Goal: Transaction & Acquisition: Purchase product/service

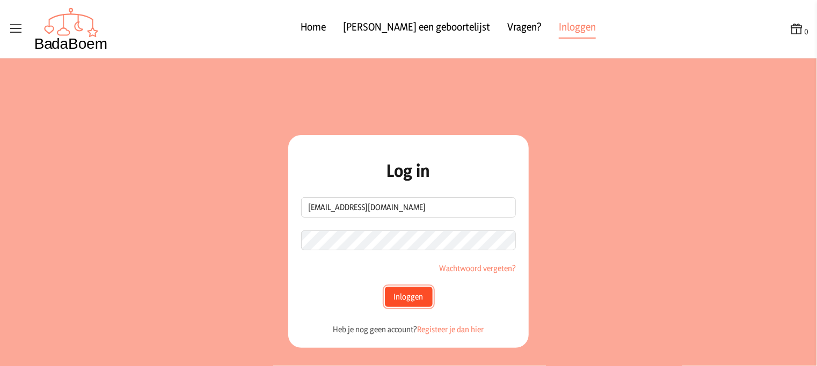
click at [399, 293] on button "Inloggen" at bounding box center [409, 297] width 48 height 20
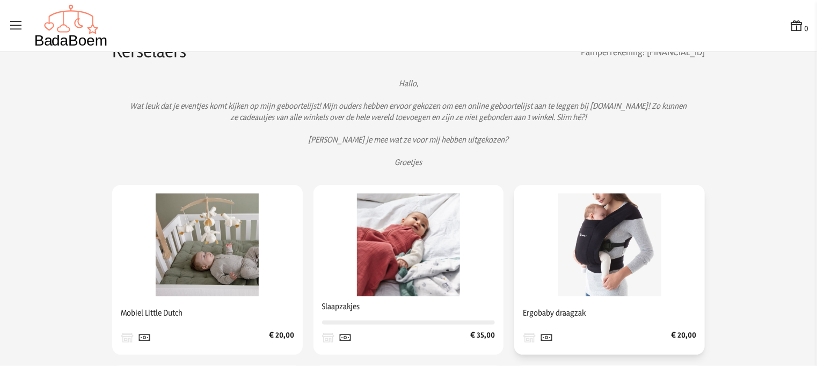
scroll to position [78, 0]
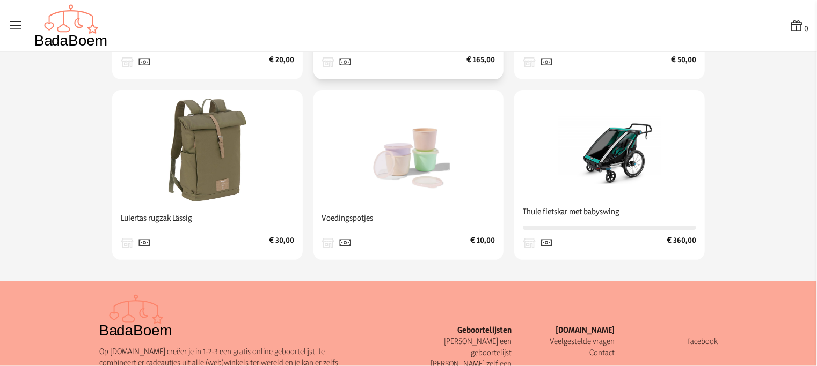
scroll to position [704, 0]
click at [618, 171] on img at bounding box center [609, 150] width 103 height 103
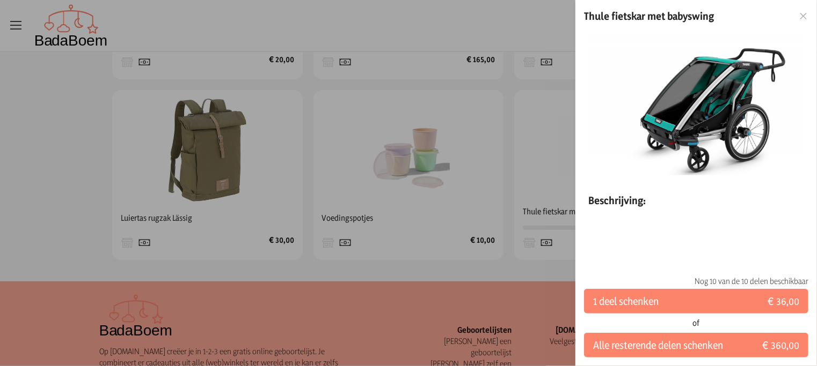
click at [804, 17] on icon at bounding box center [803, 16] width 10 height 8
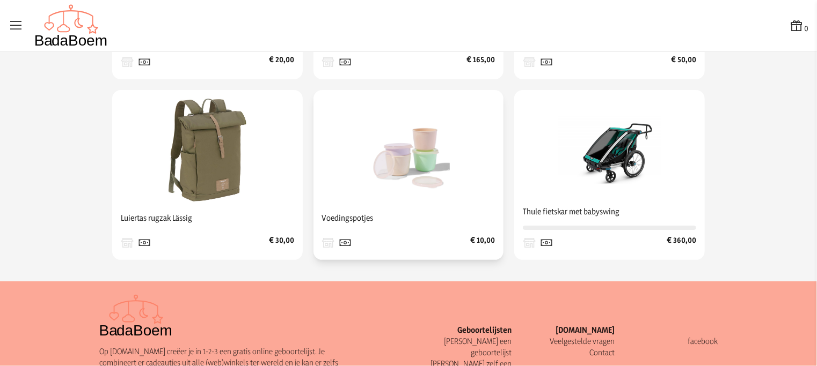
click at [423, 142] on img at bounding box center [408, 150] width 103 height 103
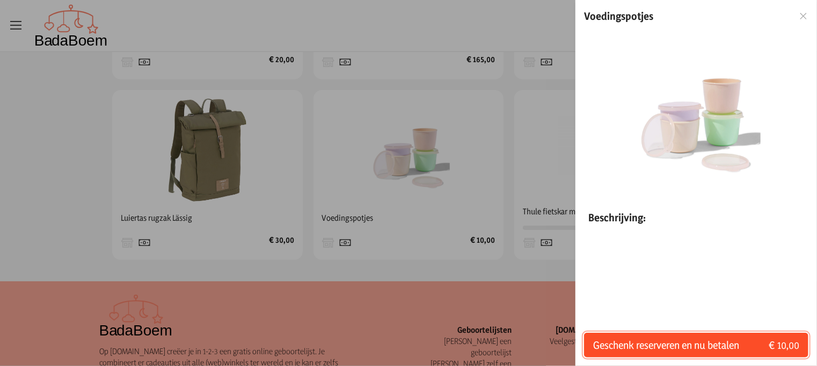
click at [691, 350] on span "Geschenk reserveren en nu betalen" at bounding box center [666, 345] width 146 height 15
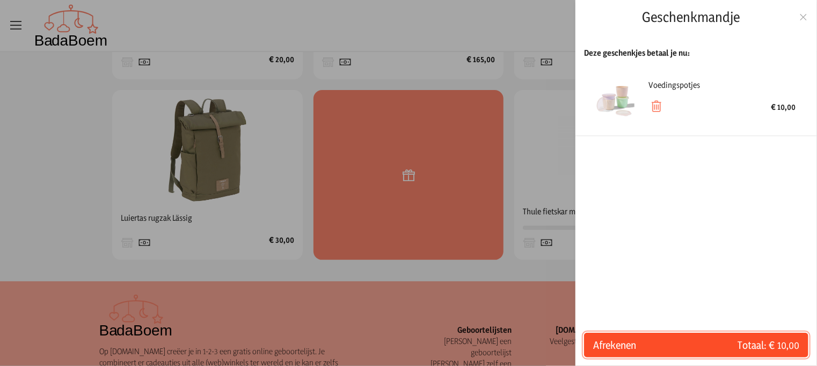
click at [612, 349] on span "Afrekenen" at bounding box center [644, 345] width 103 height 15
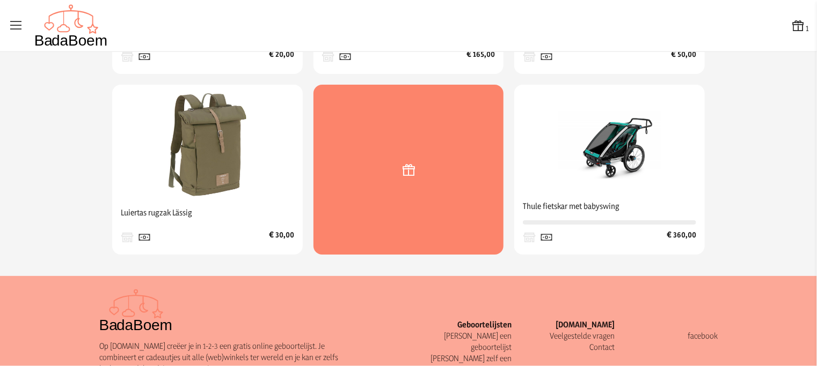
scroll to position [749, 0]
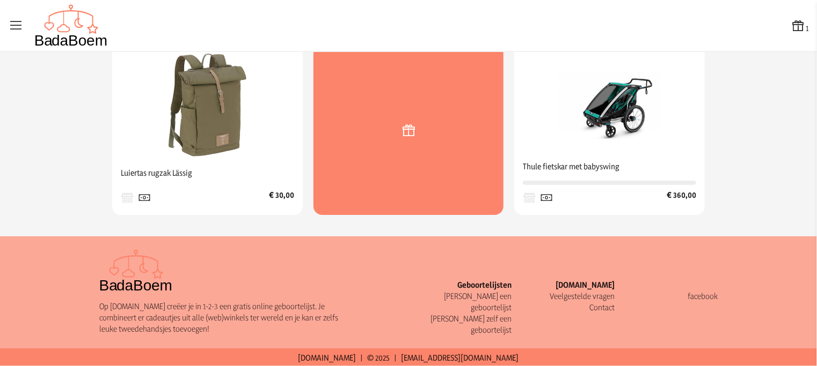
click at [398, 152] on div at bounding box center [408, 130] width 190 height 170
click at [790, 30] on icon at bounding box center [797, 25] width 15 height 15
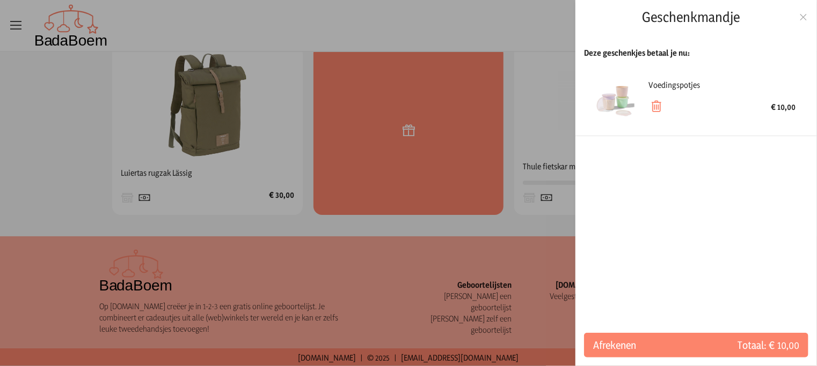
click at [806, 14] on icon at bounding box center [803, 17] width 10 height 8
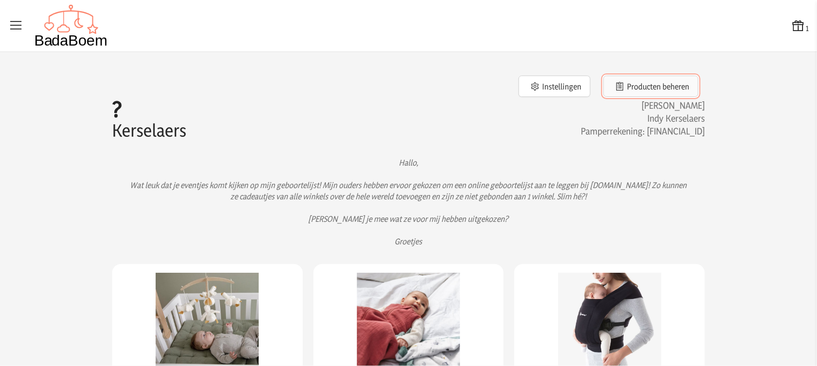
click at [629, 86] on button "Producten beheren" at bounding box center [650, 86] width 95 height 21
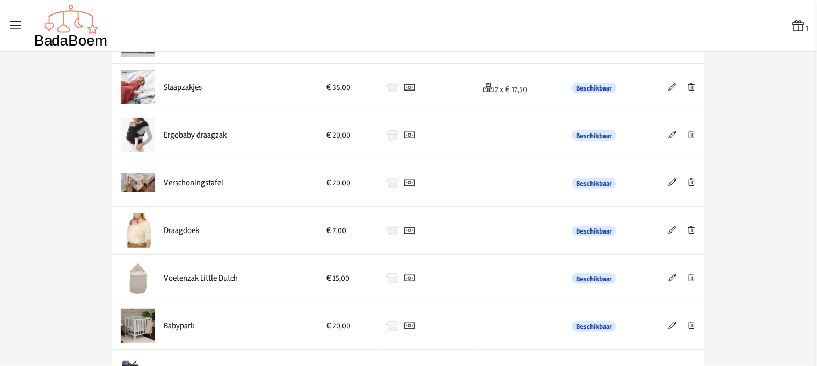
scroll to position [114, 0]
click at [179, 93] on div "Slaapzakjes" at bounding box center [215, 87] width 188 height 34
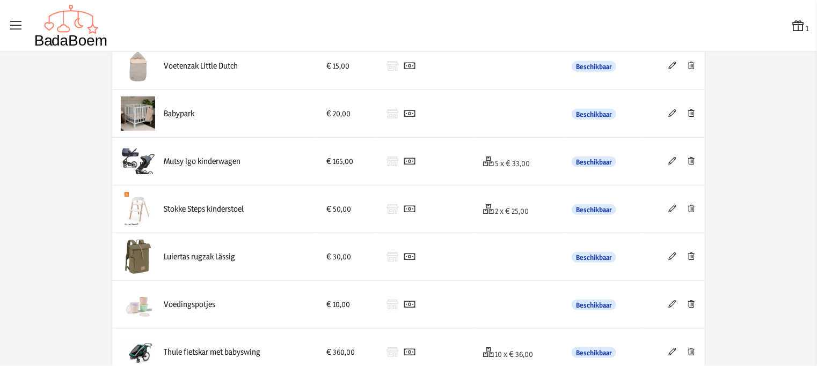
scroll to position [327, 0]
click at [137, 123] on img at bounding box center [138, 113] width 34 height 34
click at [181, 104] on div "Babypark" at bounding box center [215, 113] width 188 height 34
click at [182, 111] on div "Babypark" at bounding box center [179, 112] width 31 height 11
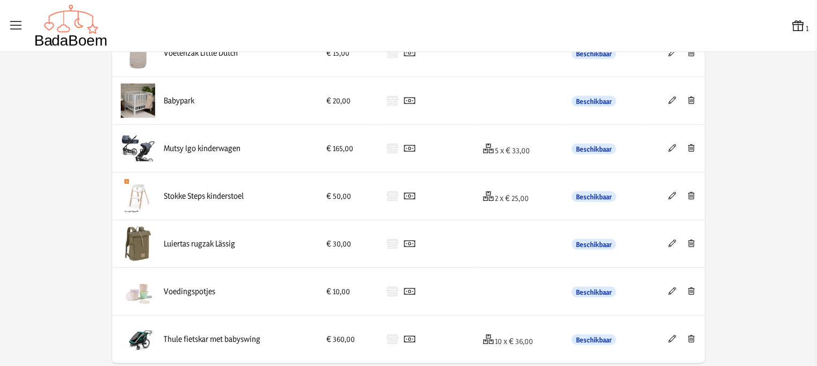
click at [238, 341] on div "Thule fietskar met babyswing" at bounding box center [212, 339] width 97 height 11
